Goal: Task Accomplishment & Management: Manage account settings

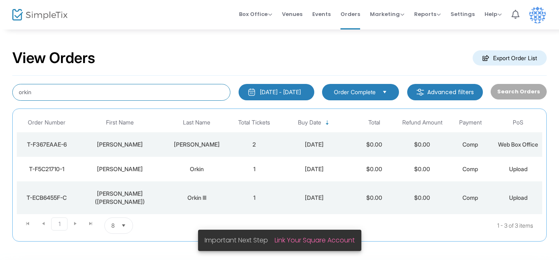
drag, startPoint x: 108, startPoint y: 95, endPoint x: 0, endPoint y: 97, distance: 108.4
click at [0, 97] on div "View Orders Export Order List orkin [DATE] - [DATE] Last 30 Days [DATE] [DATE] …" at bounding box center [279, 149] width 559 height 241
click at [43, 92] on input "orkin" at bounding box center [121, 92] width 218 height 17
type input "[PERSON_NAME]"
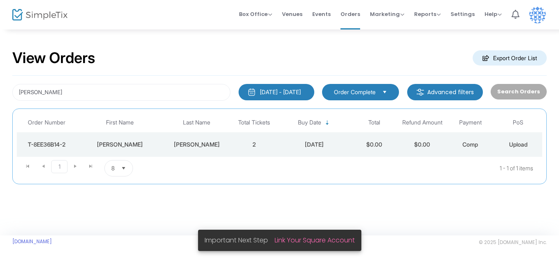
click at [354, 85] on kendo-dropdownlist "Order Complete" at bounding box center [360, 92] width 77 height 16
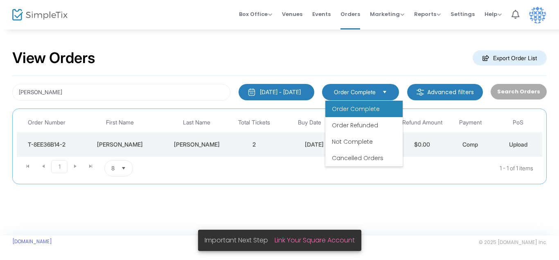
click at [354, 85] on kendo-dropdownlist "Order Complete" at bounding box center [360, 92] width 77 height 16
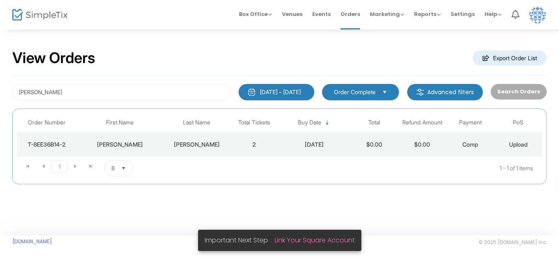
click at [54, 146] on div "T-8EE36B14-2" at bounding box center [47, 144] width 56 height 8
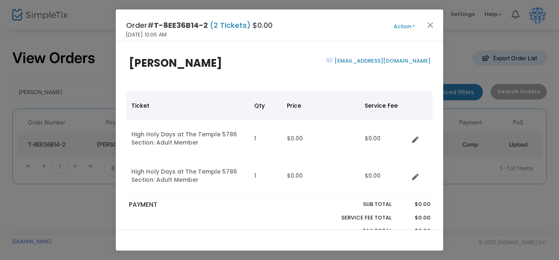
click at [402, 23] on button "Action" at bounding box center [404, 26] width 49 height 9
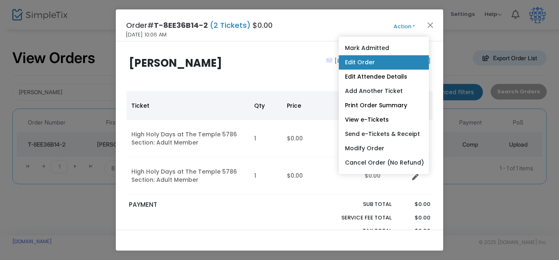
click at [369, 62] on link "Edit Order" at bounding box center [384, 62] width 90 height 14
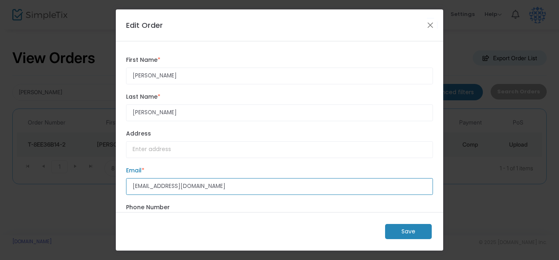
drag, startPoint x: 196, startPoint y: 192, endPoint x: 139, endPoint y: 189, distance: 57.3
click at [120, 191] on div "[PERSON_NAME] First Name * First Name is required. [PERSON_NAME] Last Name * La…" at bounding box center [279, 126] width 327 height 171
drag, startPoint x: 133, startPoint y: 190, endPoint x: 203, endPoint y: 189, distance: 70.8
click at [203, 189] on input "[EMAIL_ADDRESS][DOMAIN_NAME]" at bounding box center [279, 186] width 307 height 17
paste input "[PERSON_NAME]@vteamrealty"
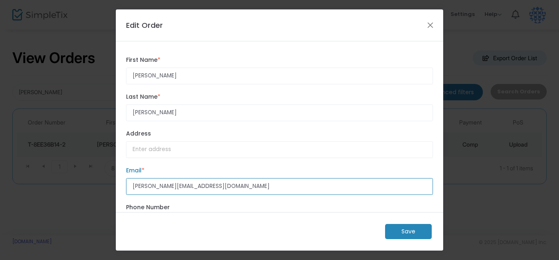
type input "[PERSON_NAME][EMAIL_ADDRESS][DOMAIN_NAME]"
click at [407, 231] on m-button "Save" at bounding box center [408, 231] width 47 height 15
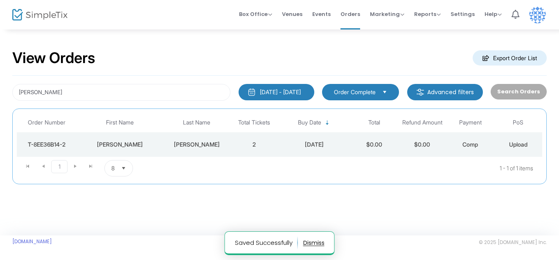
click at [199, 145] on div "[PERSON_NAME]" at bounding box center [196, 144] width 63 height 8
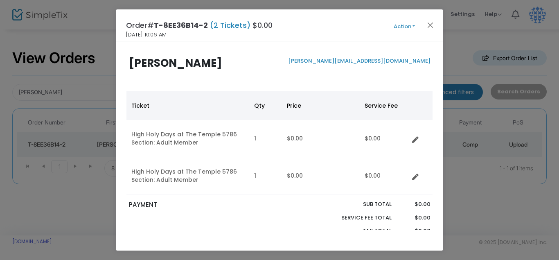
click at [412, 26] on button "Action" at bounding box center [404, 26] width 49 height 9
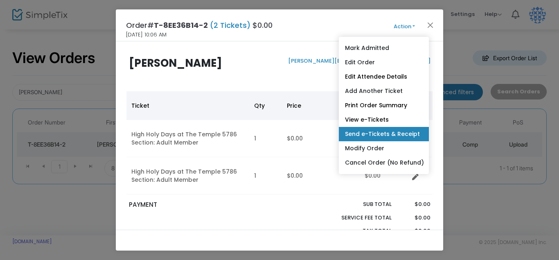
click at [390, 135] on link "Send e-Tickets & Receipt" at bounding box center [384, 134] width 90 height 14
type input "[PERSON_NAME][EMAIL_ADDRESS][DOMAIN_NAME]"
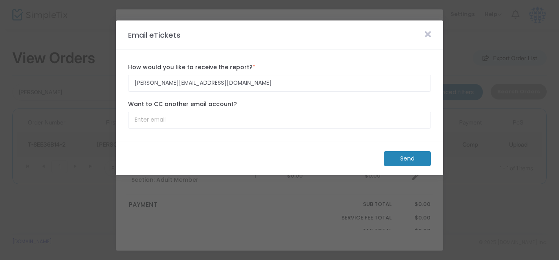
click at [401, 164] on m-button "Send" at bounding box center [407, 158] width 47 height 15
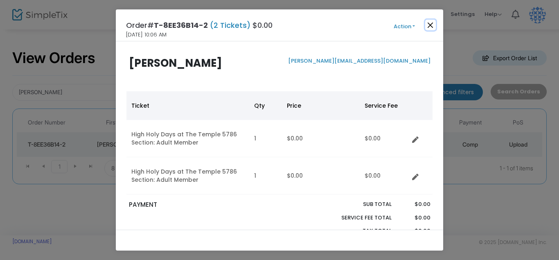
click at [430, 25] on button "Close" at bounding box center [430, 25] width 11 height 11
